Goal: Book appointment/travel/reservation

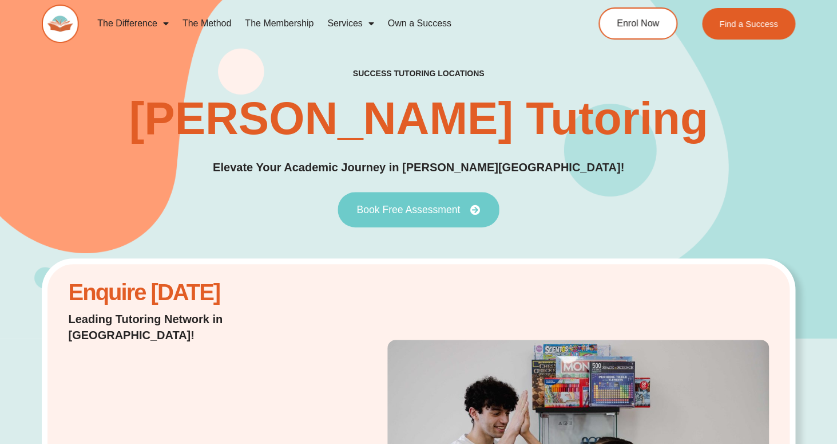
click at [454, 205] on span "Book Free Assessment" at bounding box center [409, 209] width 104 height 10
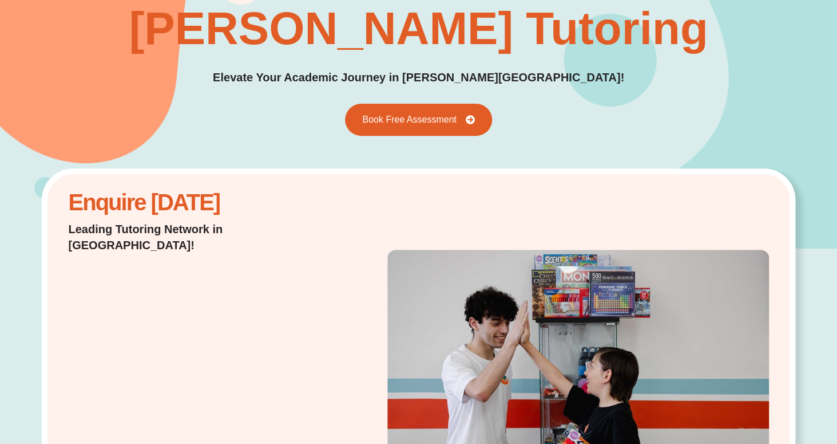
scroll to position [101, 0]
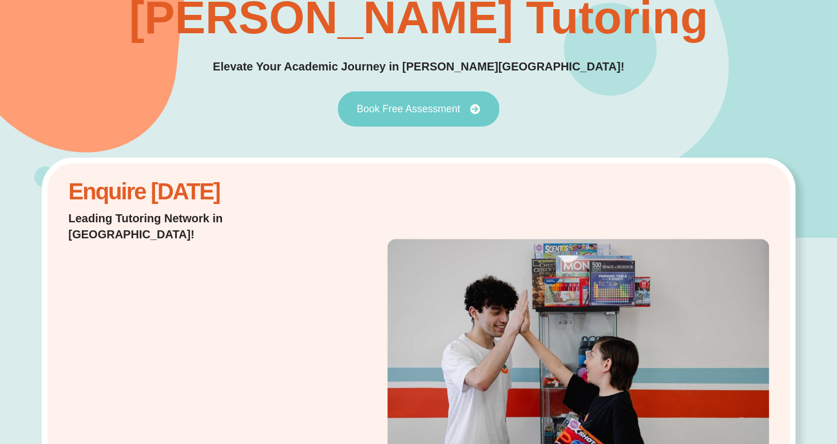
click at [430, 112] on span "Book Free Assessment" at bounding box center [409, 109] width 104 height 10
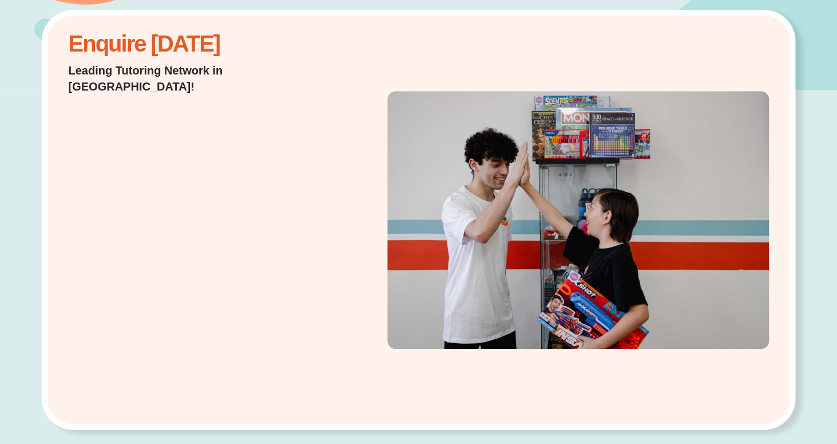
scroll to position [0, 0]
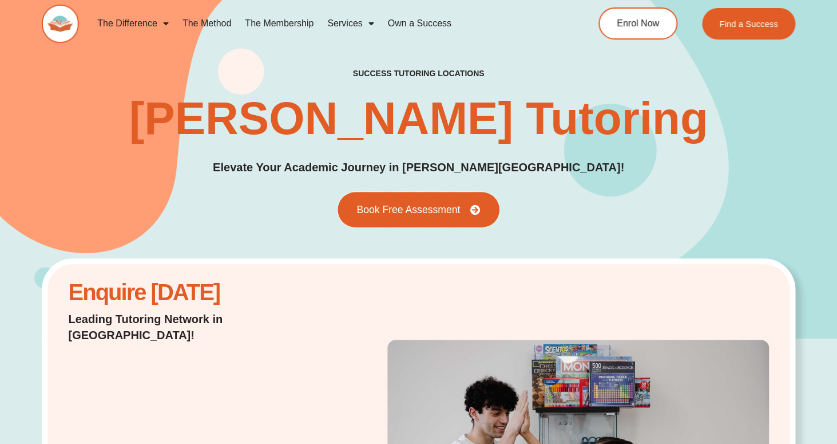
click at [421, 214] on span "Book Free Assessment" at bounding box center [409, 209] width 104 height 10
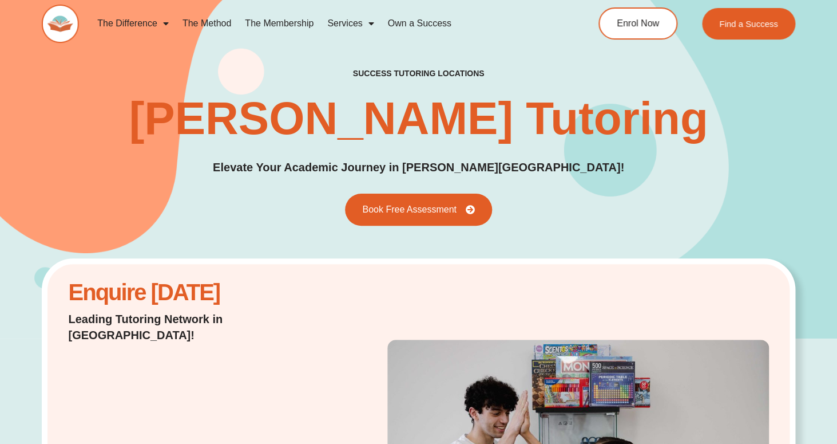
click at [58, 26] on img at bounding box center [60, 24] width 37 height 38
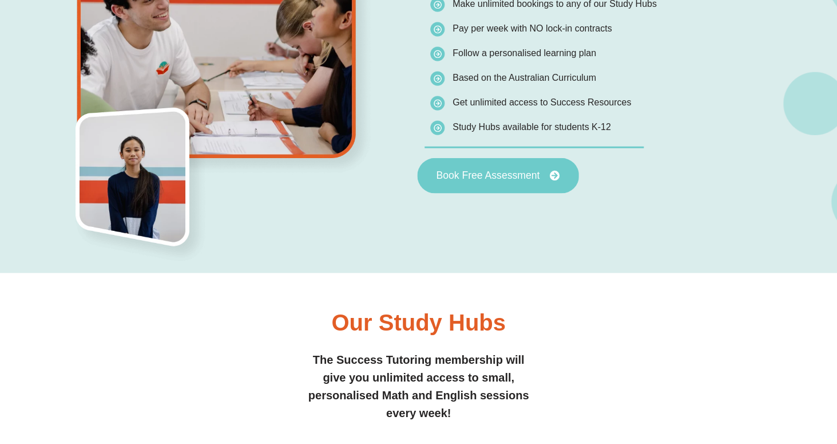
scroll to position [926, 0]
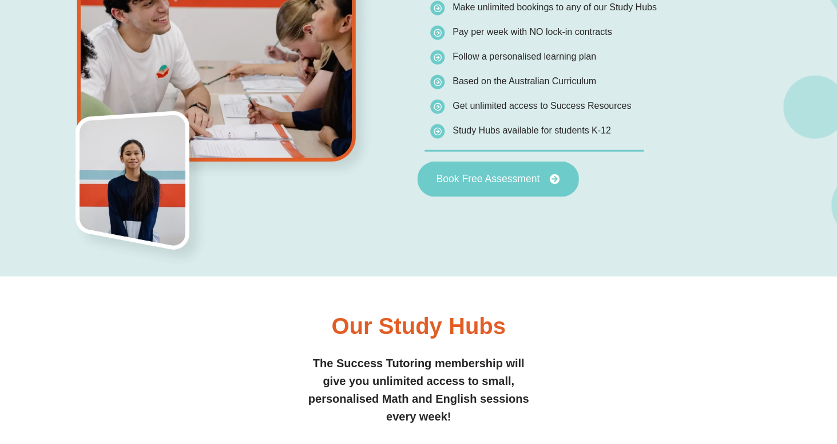
click at [470, 177] on span "Book Free Assessment" at bounding box center [488, 179] width 104 height 10
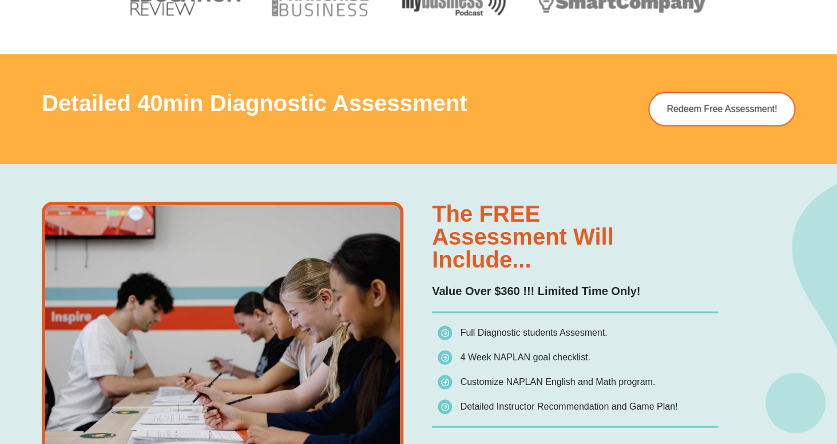
scroll to position [640, 0]
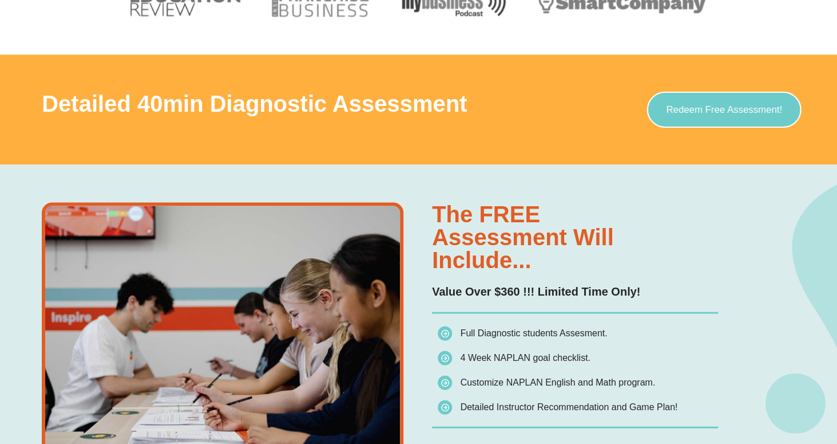
click at [727, 105] on span "Redeem Free Assessment!" at bounding box center [724, 110] width 116 height 10
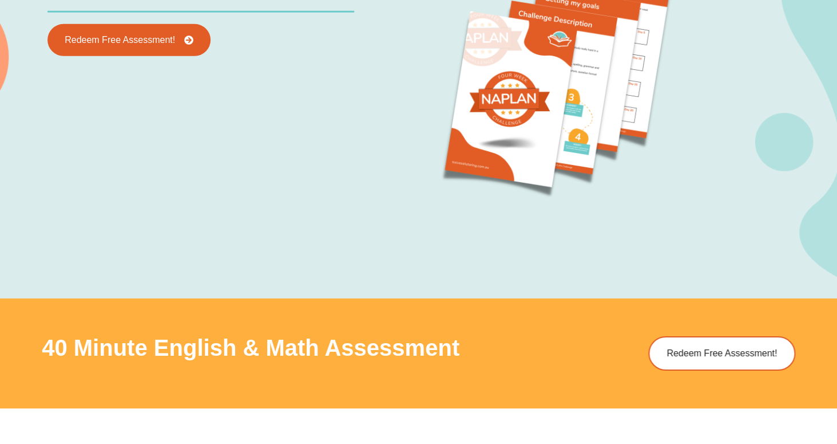
scroll to position [1207, 0]
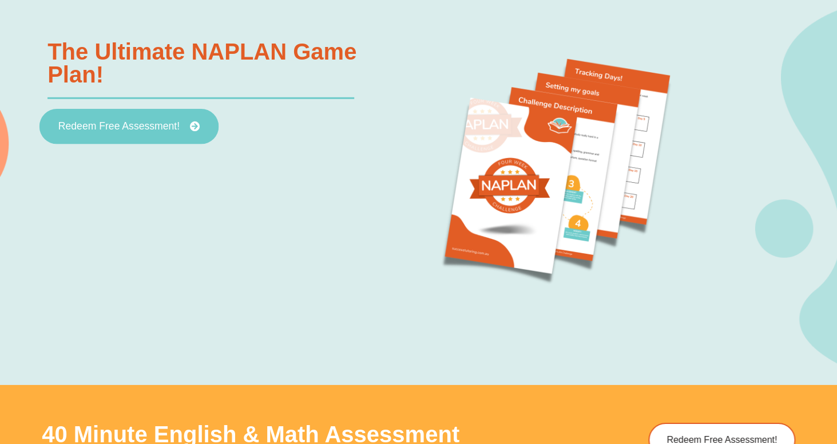
click at [144, 125] on span "Redeem Free Assessment!" at bounding box center [118, 127] width 121 height 10
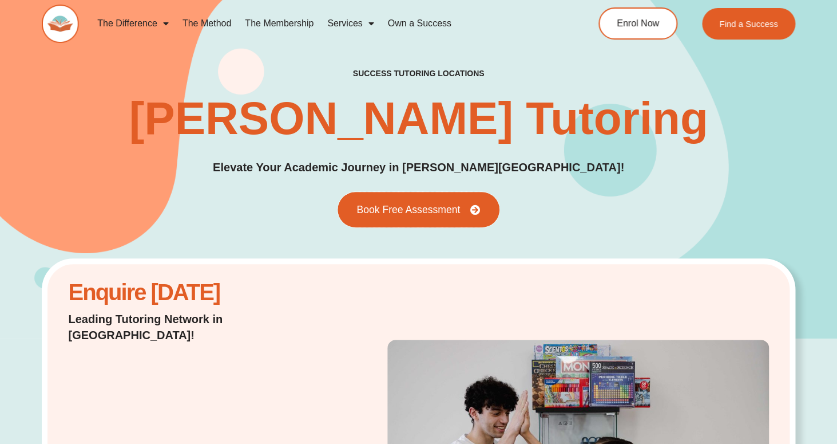
click at [425, 205] on span "Book Free Assessment" at bounding box center [409, 209] width 104 height 10
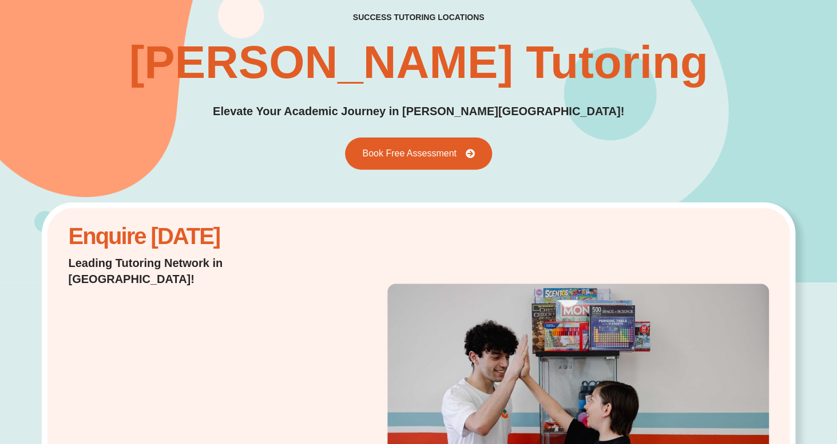
scroll to position [60, 0]
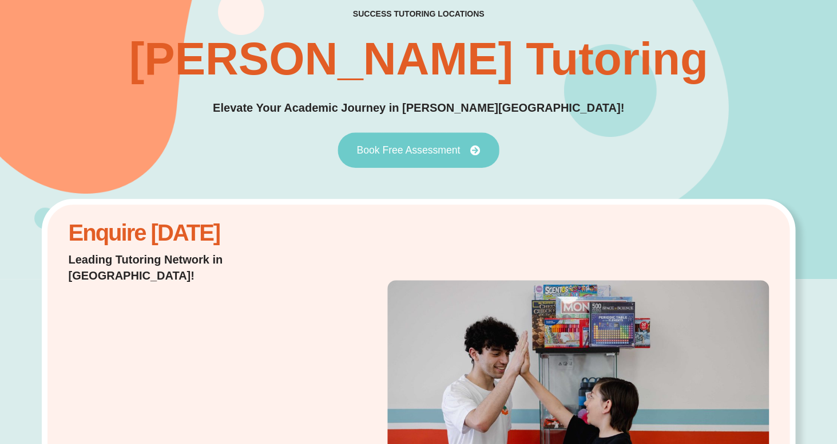
click at [427, 148] on span "Book Free Assessment" at bounding box center [409, 150] width 104 height 10
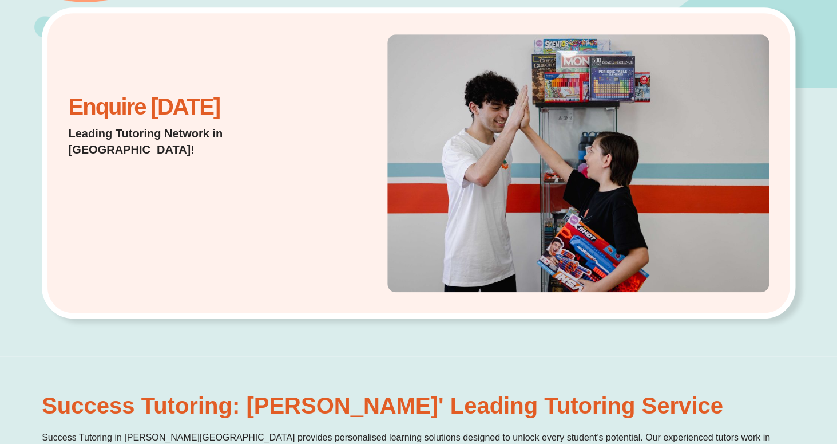
scroll to position [0, 0]
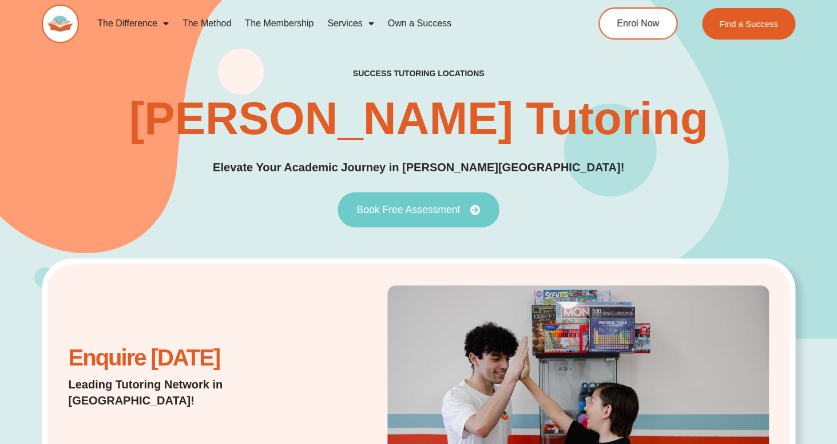
click at [425, 209] on span "Book Free Assessment" at bounding box center [409, 209] width 104 height 10
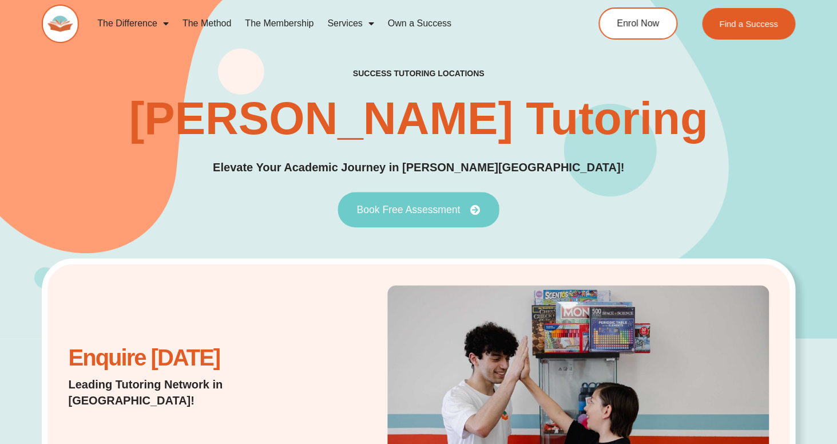
click at [425, 209] on span "Book Free Assessment" at bounding box center [409, 209] width 104 height 10
